Goal: Task Accomplishment & Management: Manage account settings

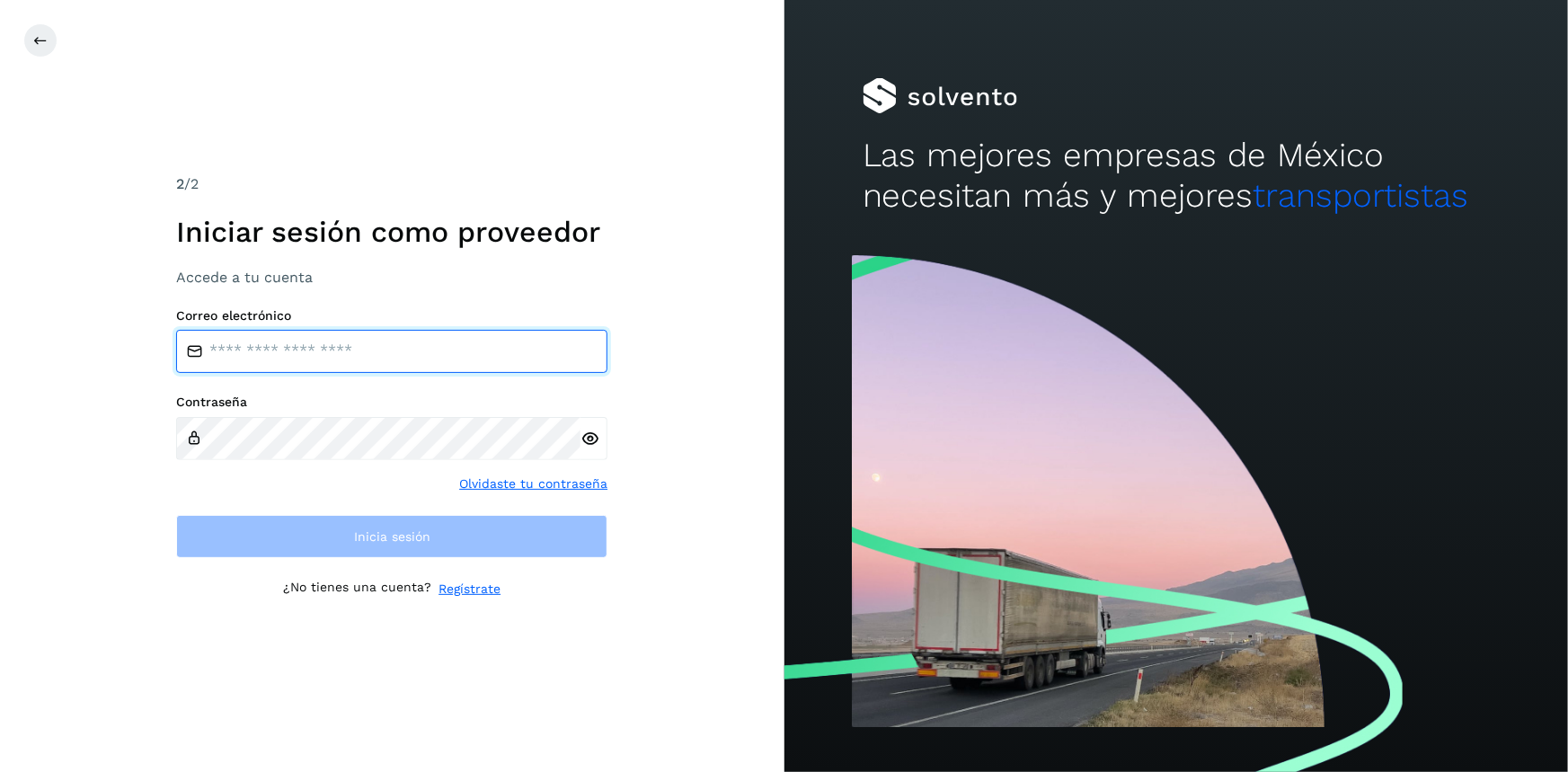
click at [295, 341] on input "email" at bounding box center [391, 352] width 432 height 43
type input "**********"
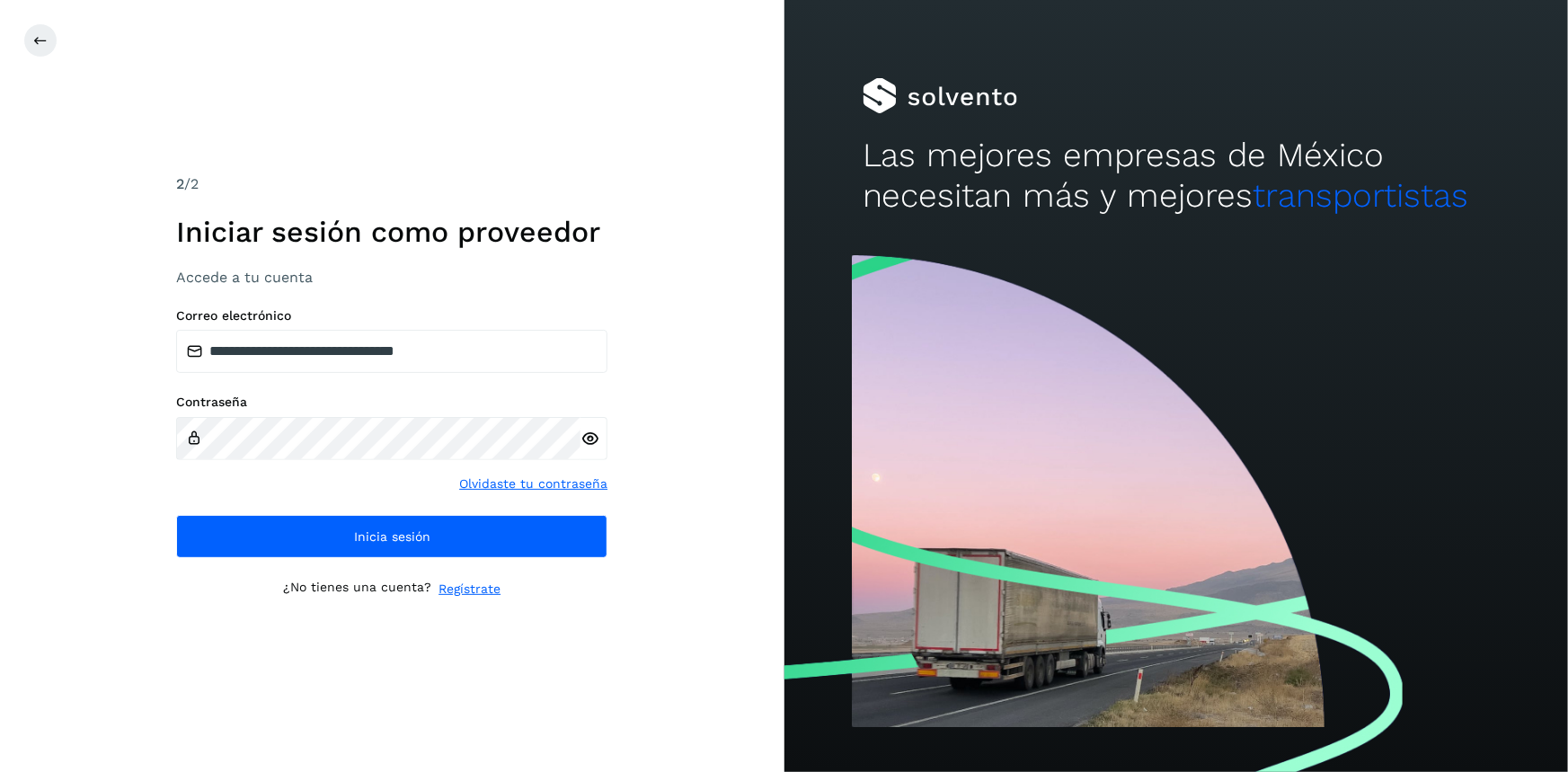
click at [593, 432] on icon at bounding box center [590, 439] width 19 height 19
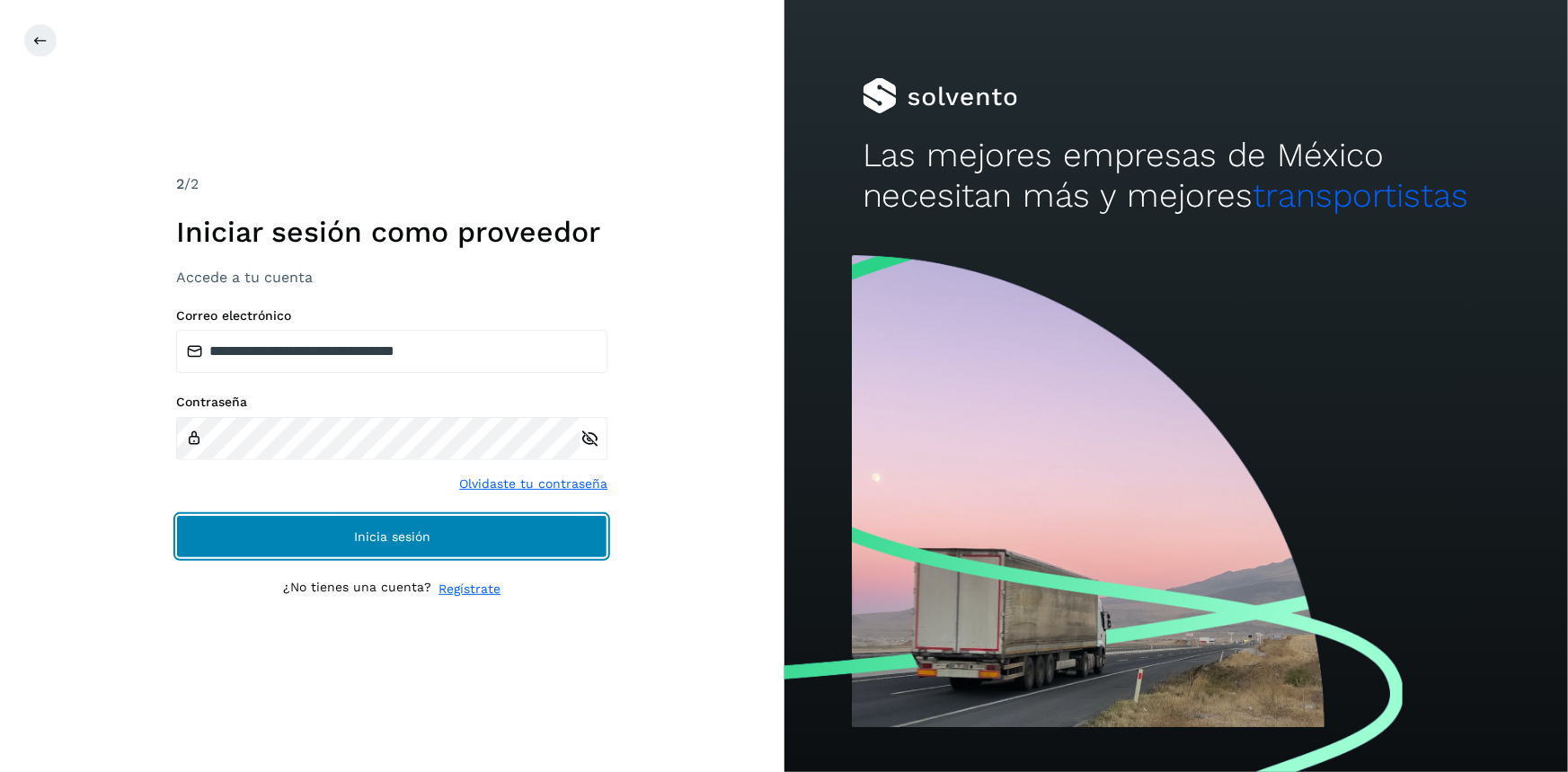
click at [532, 521] on button "Inicia sesión" at bounding box center [391, 536] width 432 height 43
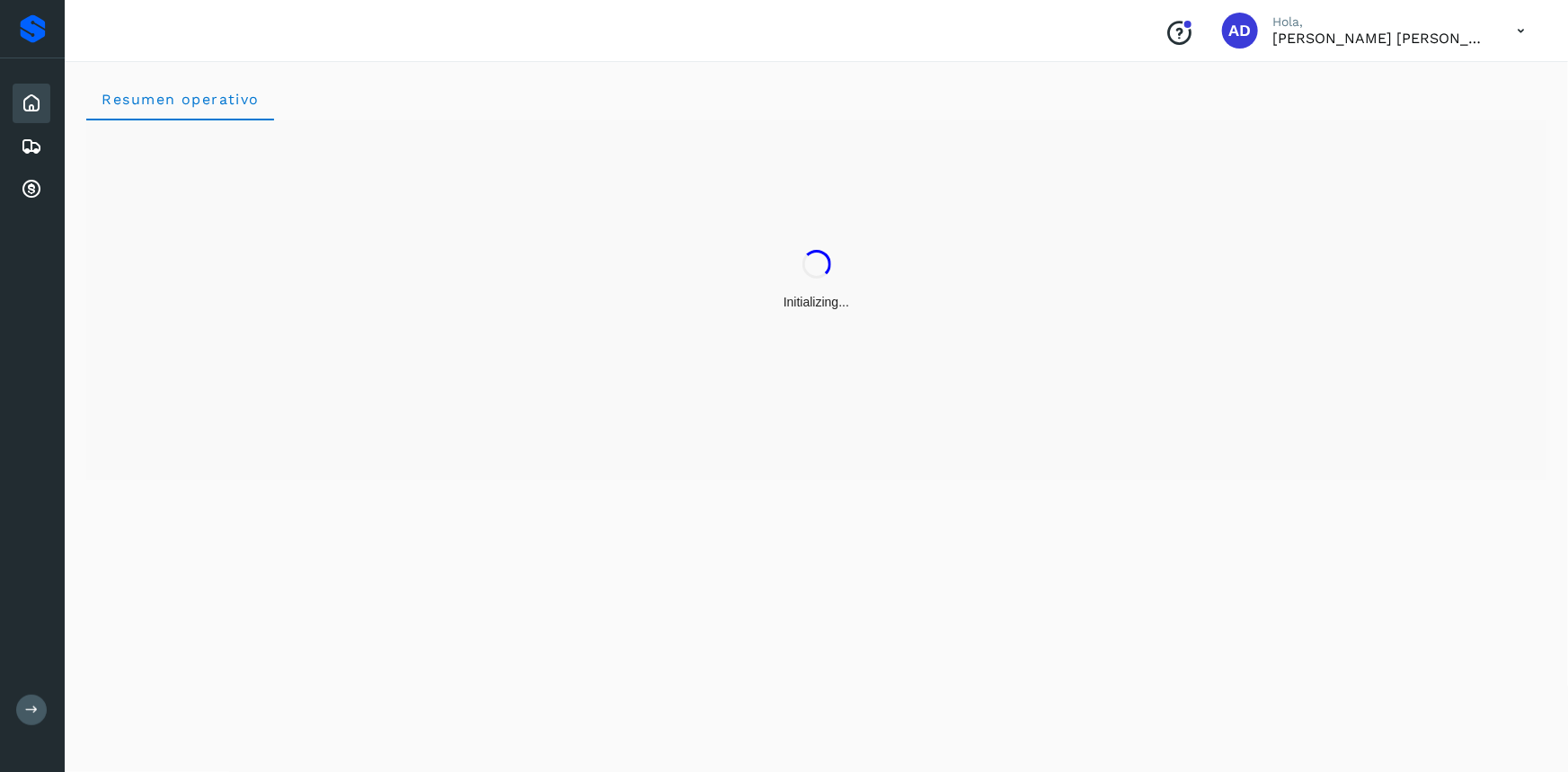
click at [367, 539] on div "Resumen operativo" at bounding box center [816, 413] width 1503 height 716
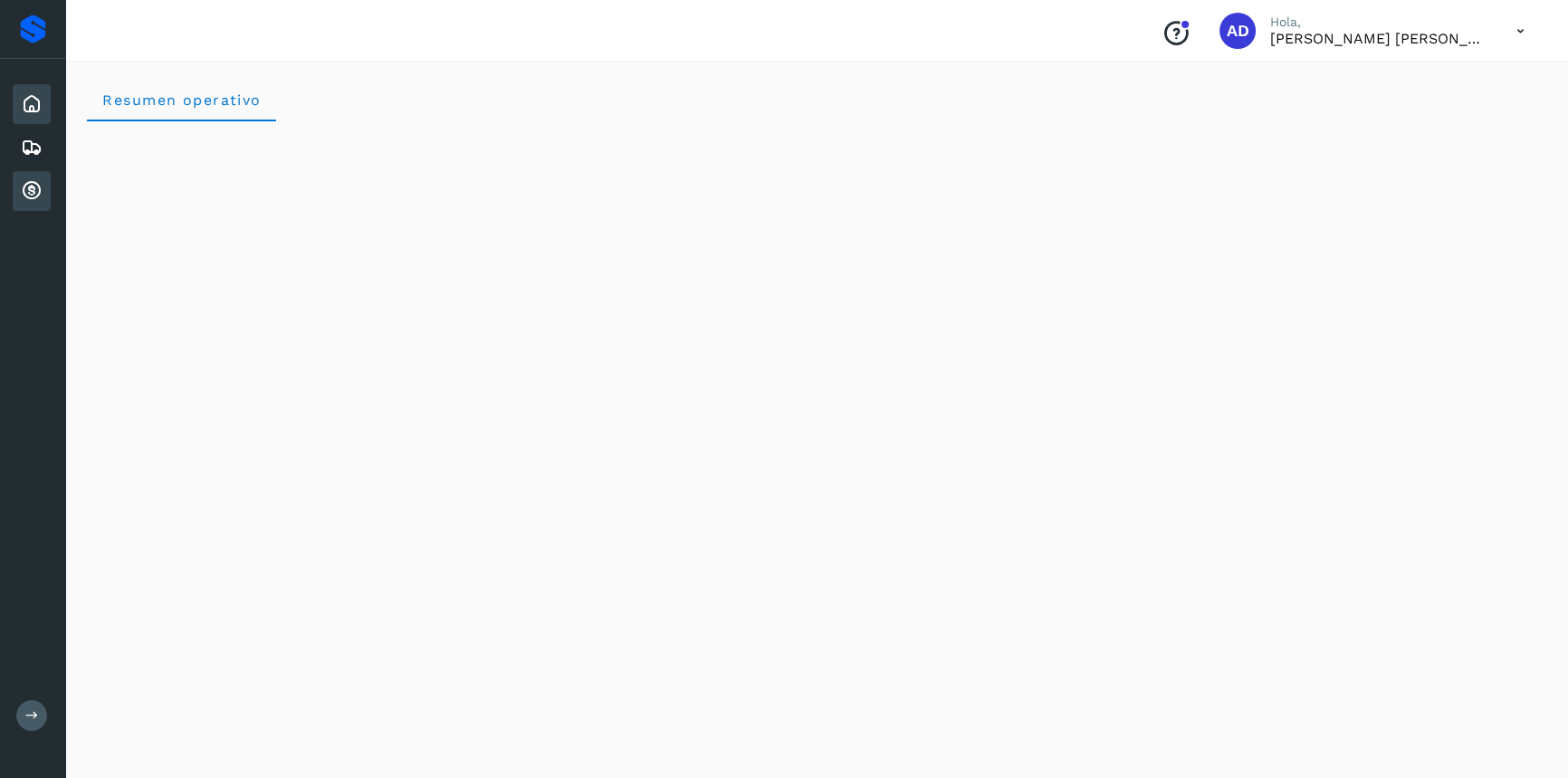
click at [34, 200] on icon at bounding box center [31, 190] width 22 height 22
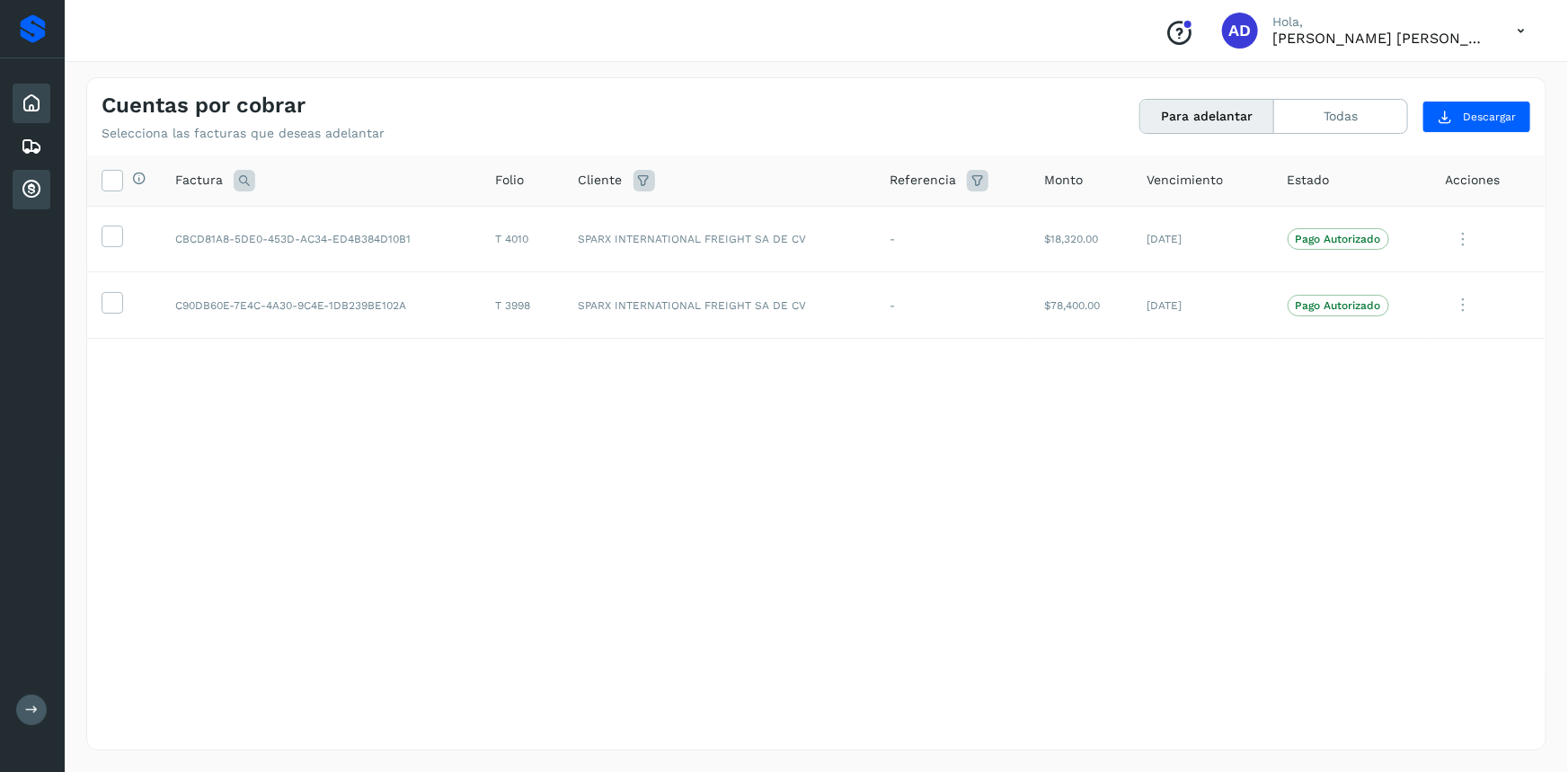
click at [18, 103] on div "Inicio" at bounding box center [31, 103] width 38 height 39
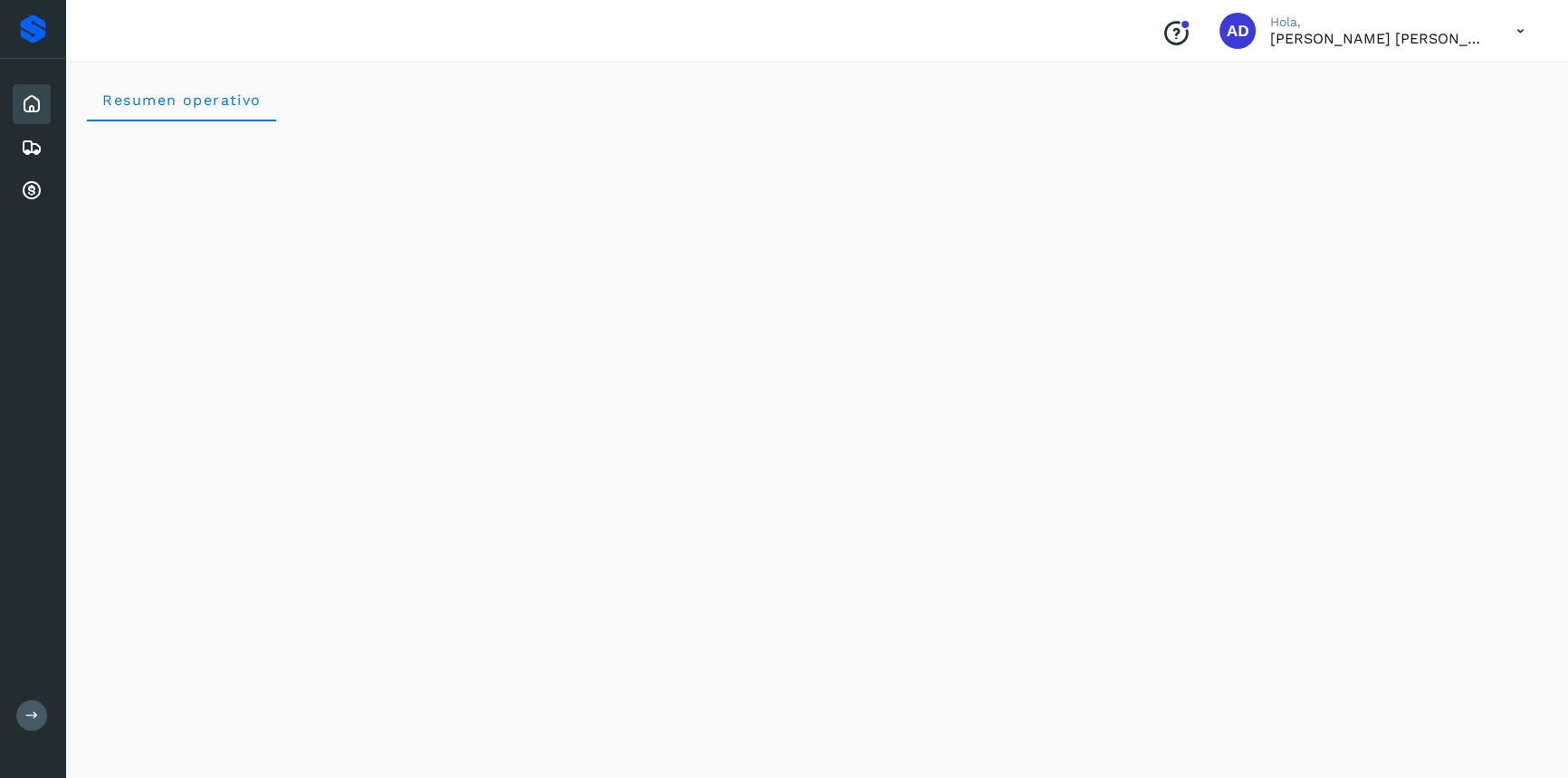
click at [1523, 30] on icon at bounding box center [1521, 30] width 37 height 37
click at [1404, 74] on div "Cerrar sesión" at bounding box center [1431, 81] width 215 height 34
